Goal: Information Seeking & Learning: Learn about a topic

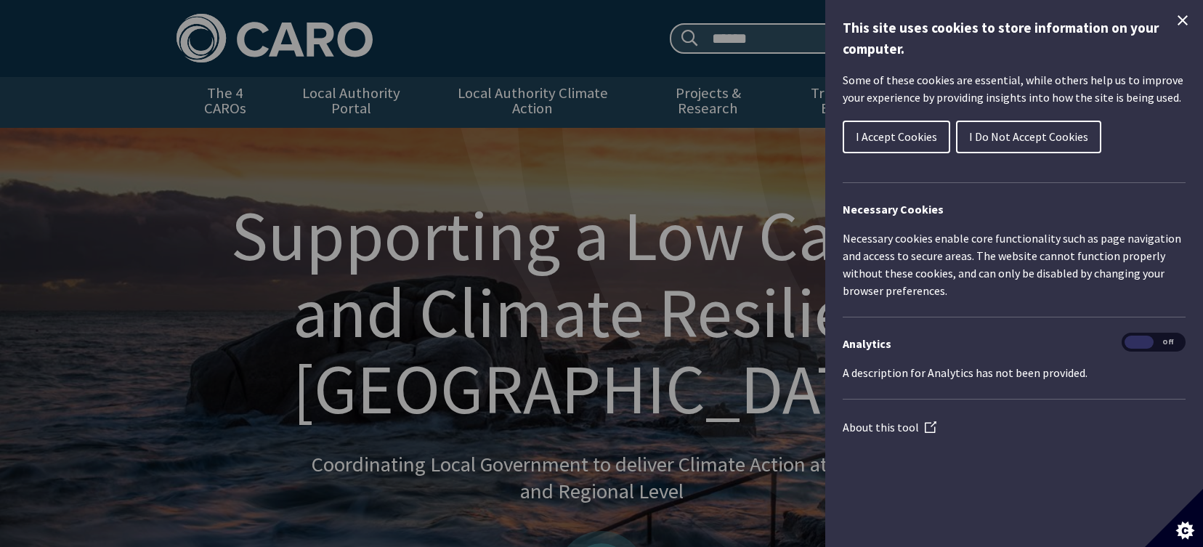
click at [927, 131] on span "I Accept Cookies" at bounding box center [896, 136] width 81 height 15
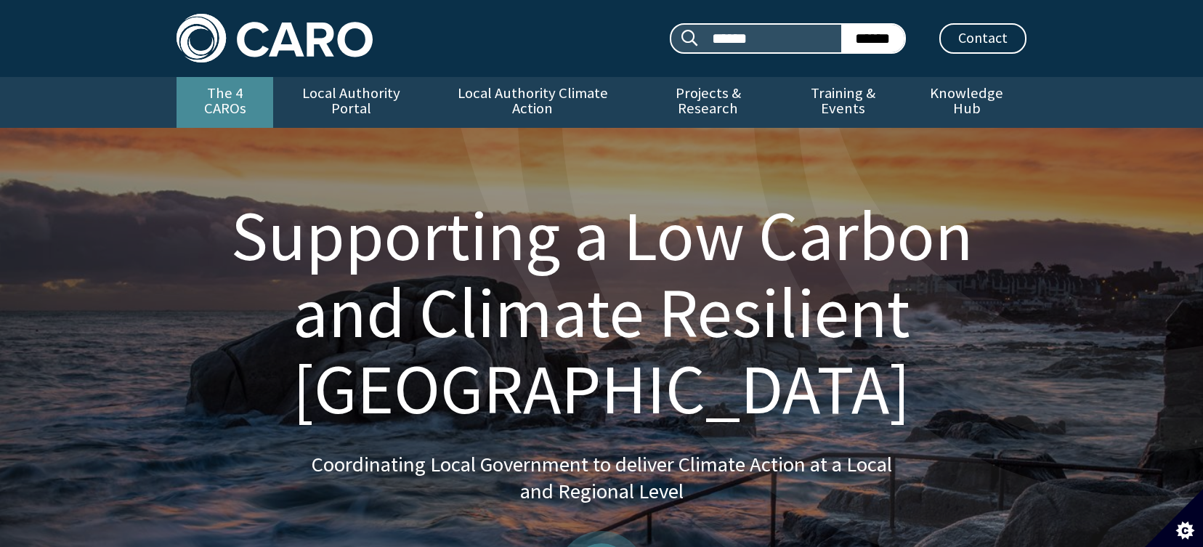
click at [245, 91] on link "The 4 CAROs" at bounding box center [225, 102] width 97 height 51
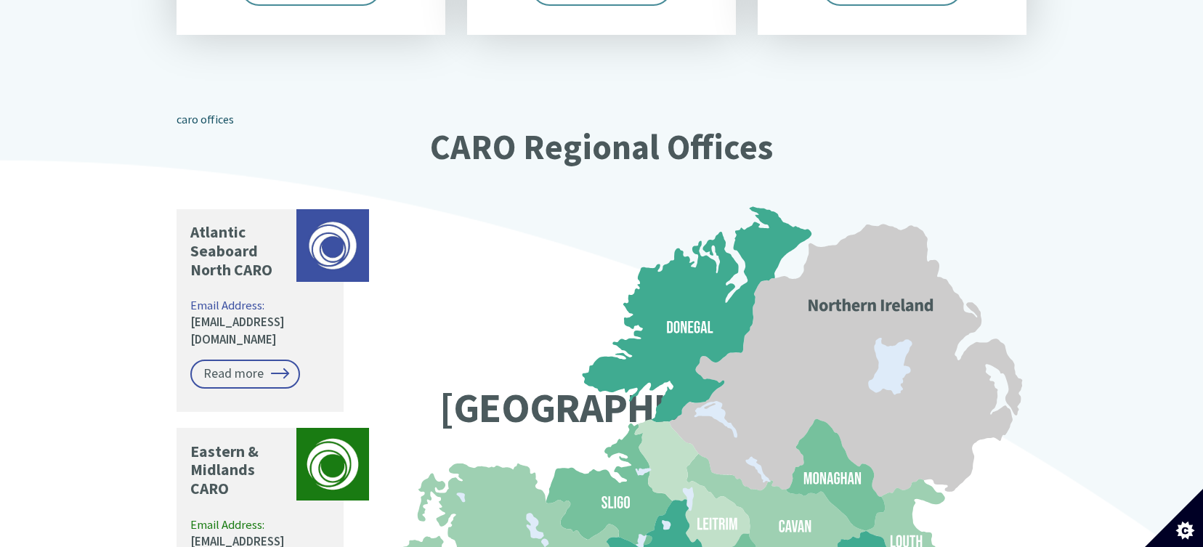
scroll to position [799, 0]
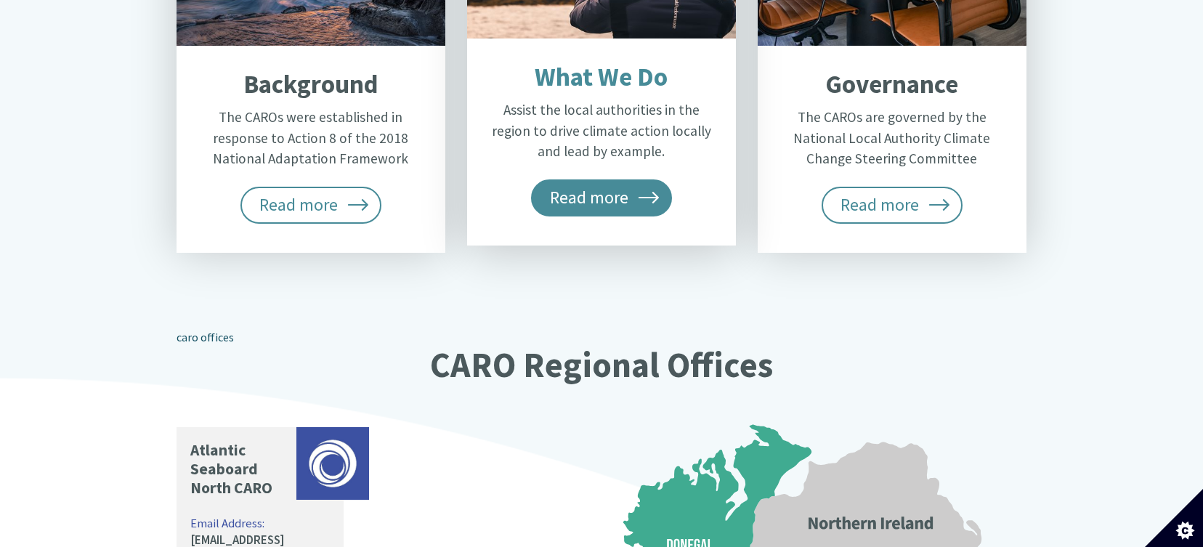
click at [568, 179] on span "Read more" at bounding box center [601, 197] width 141 height 36
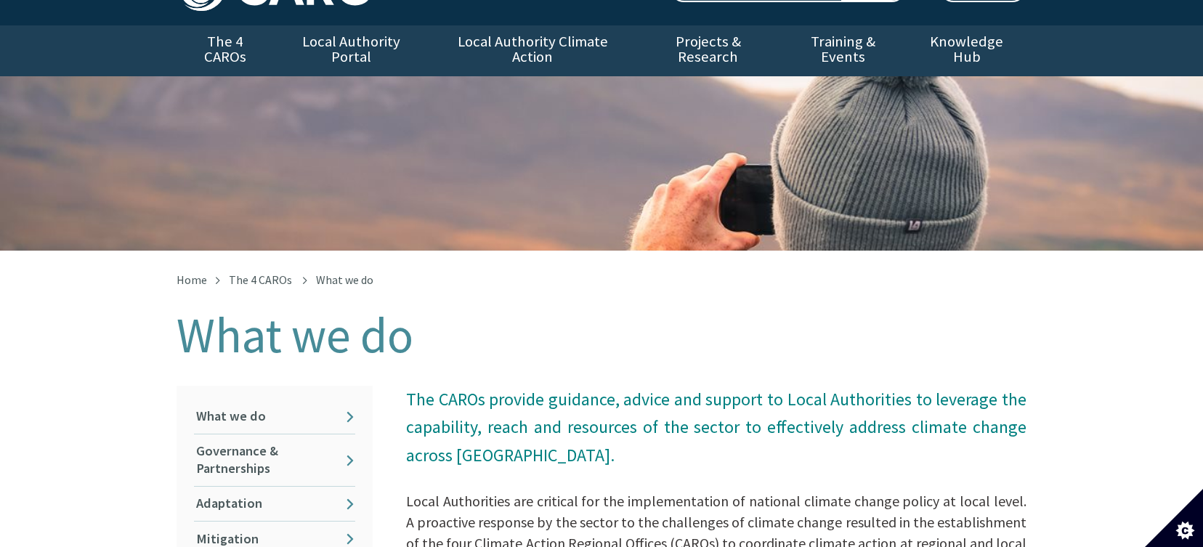
scroll to position [218, 0]
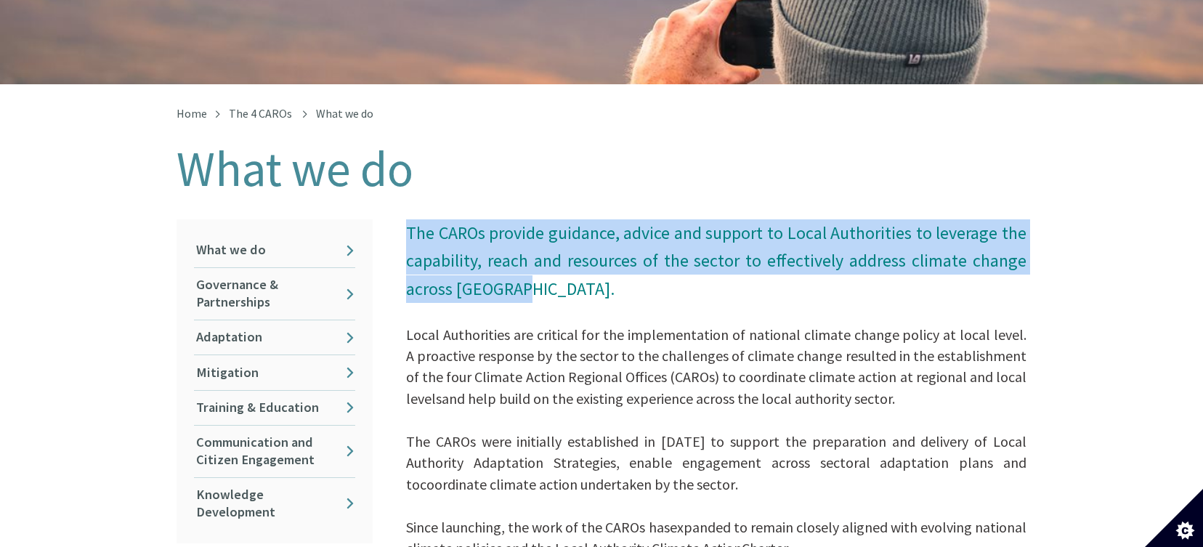
drag, startPoint x: 395, startPoint y: 212, endPoint x: 540, endPoint y: 275, distance: 157.5
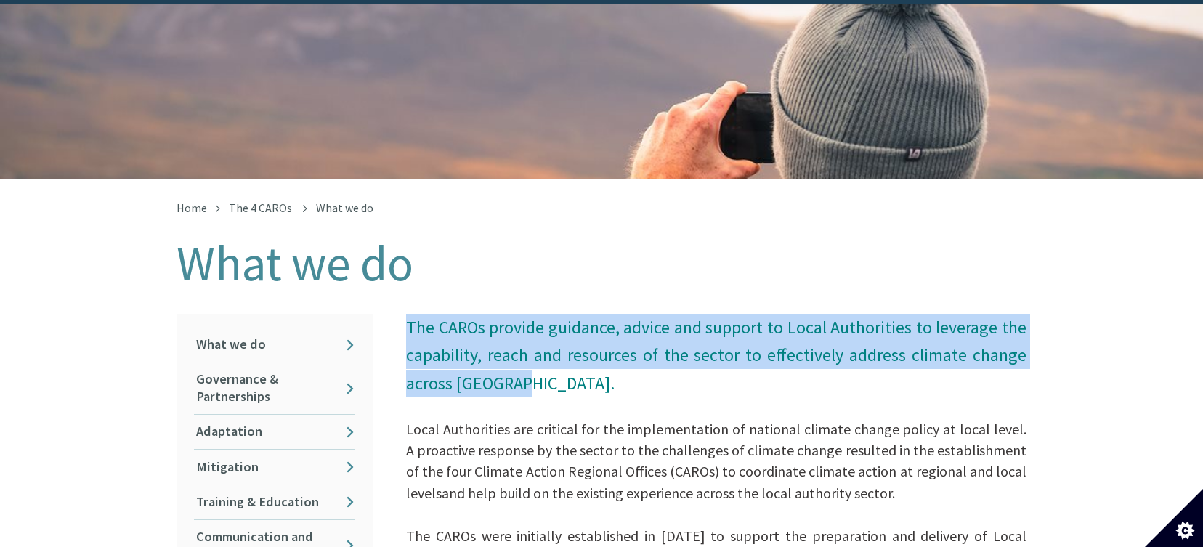
scroll to position [0, 0]
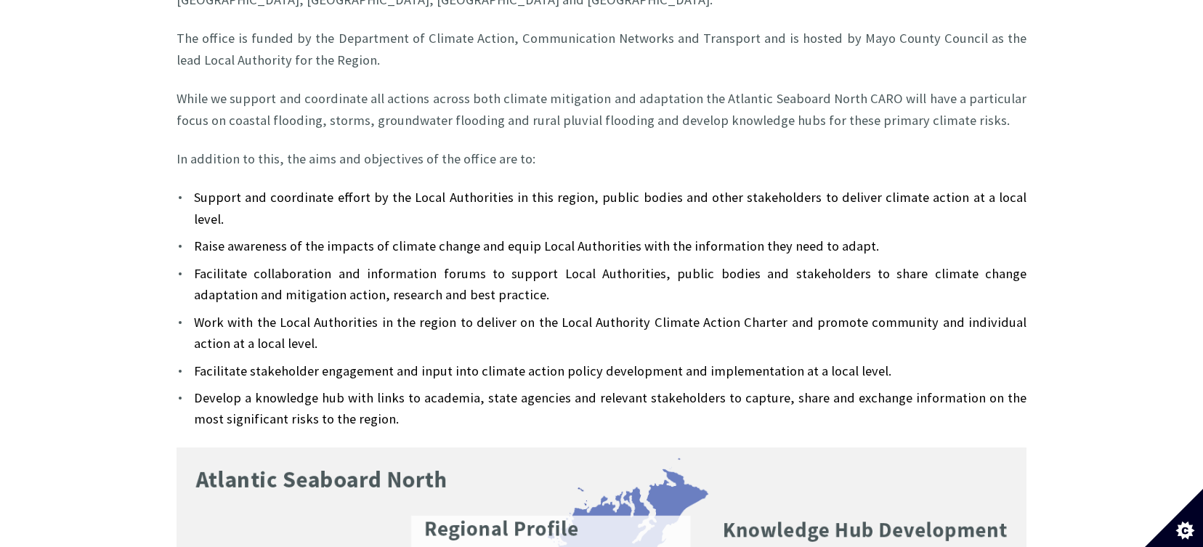
scroll to position [727, 0]
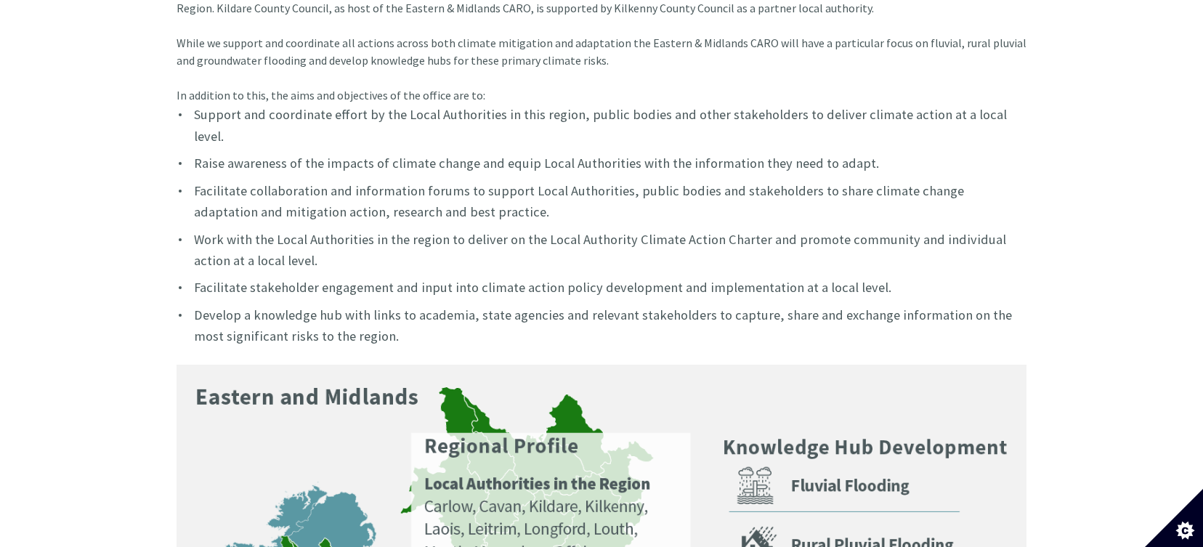
scroll to position [218, 0]
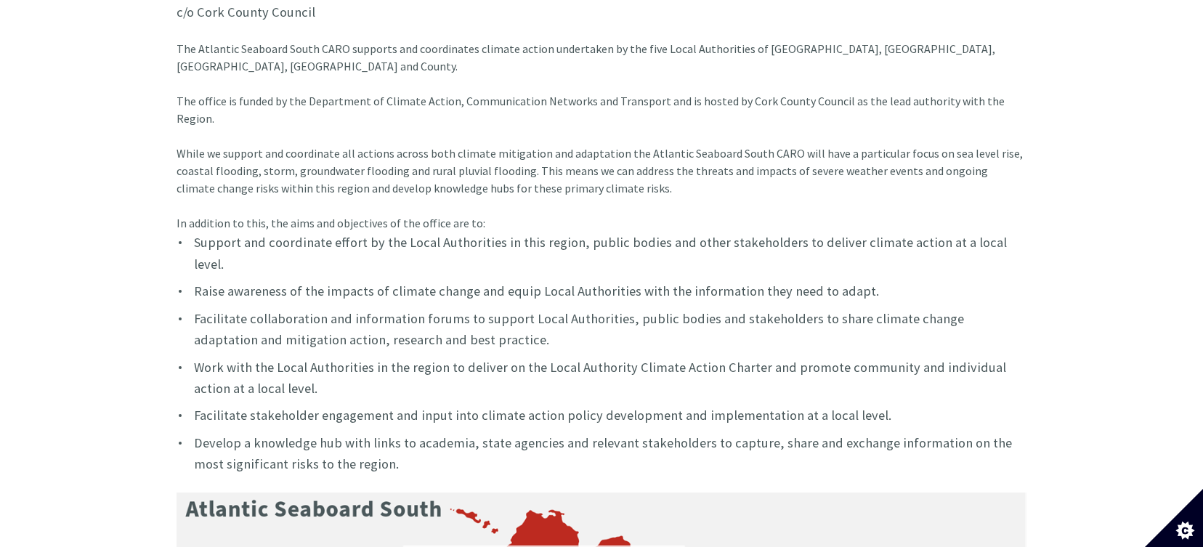
scroll to position [727, 0]
